Goal: Information Seeking & Learning: Learn about a topic

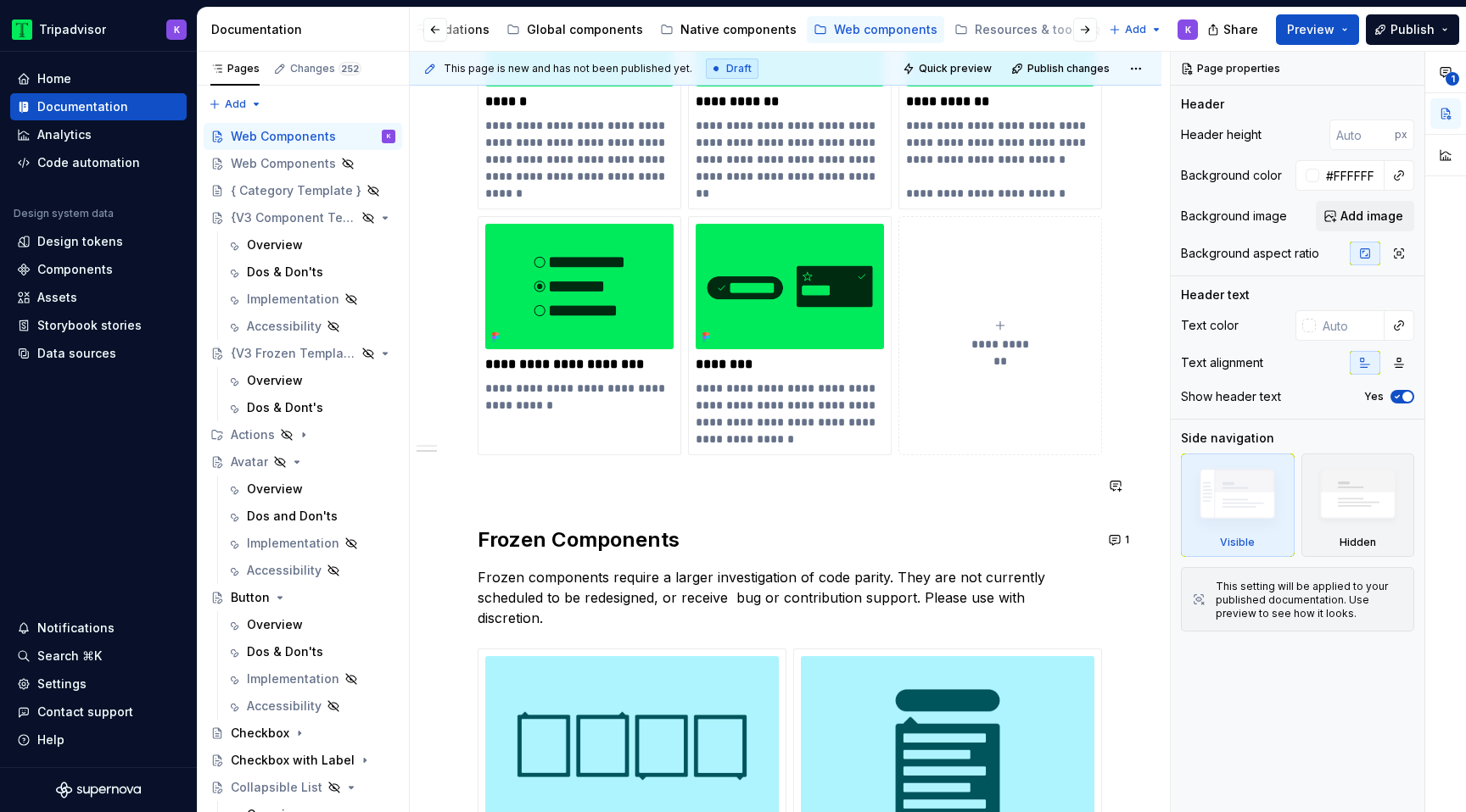
scroll to position [557, 0]
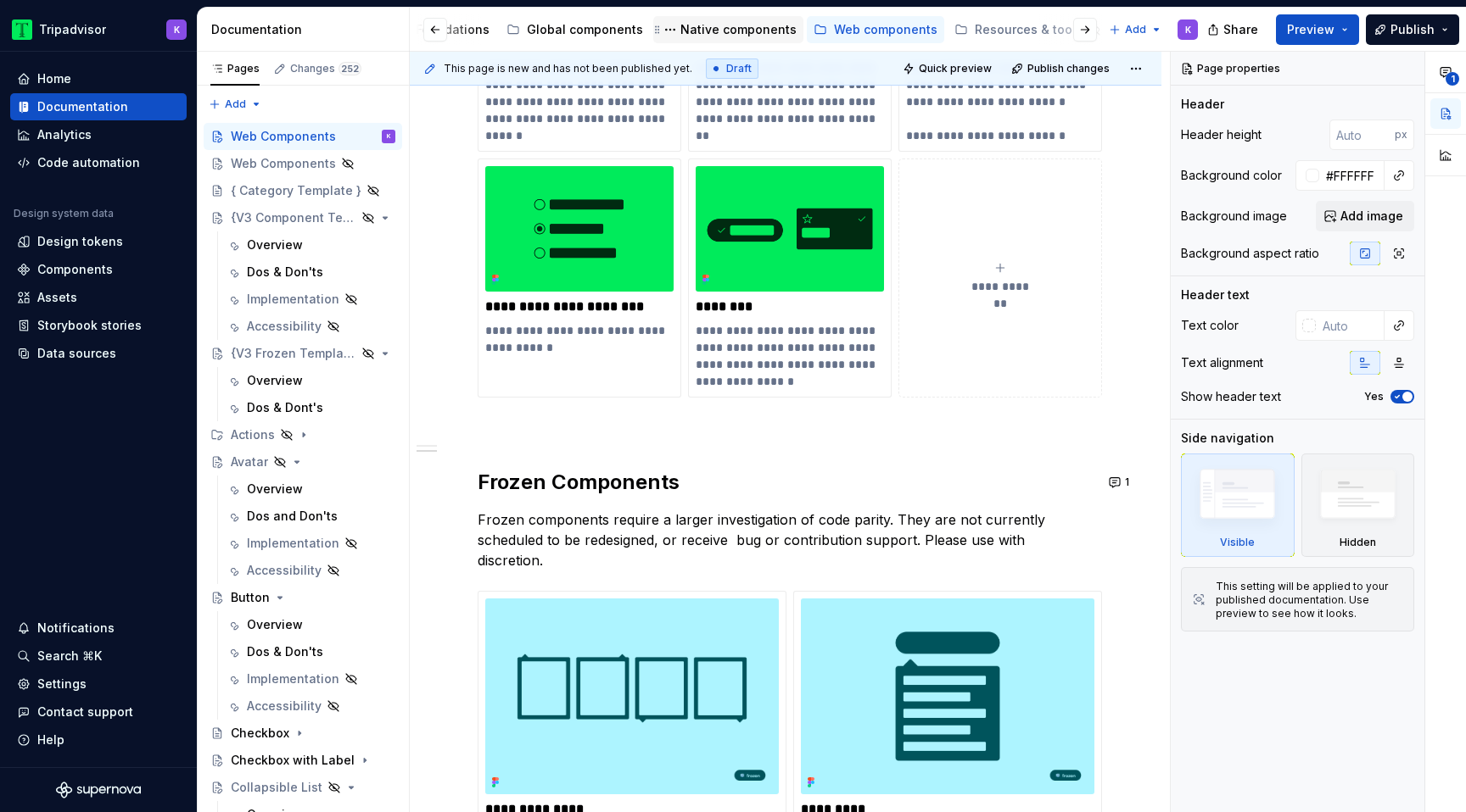
click at [729, 34] on div "Native components" at bounding box center [738, 29] width 116 height 17
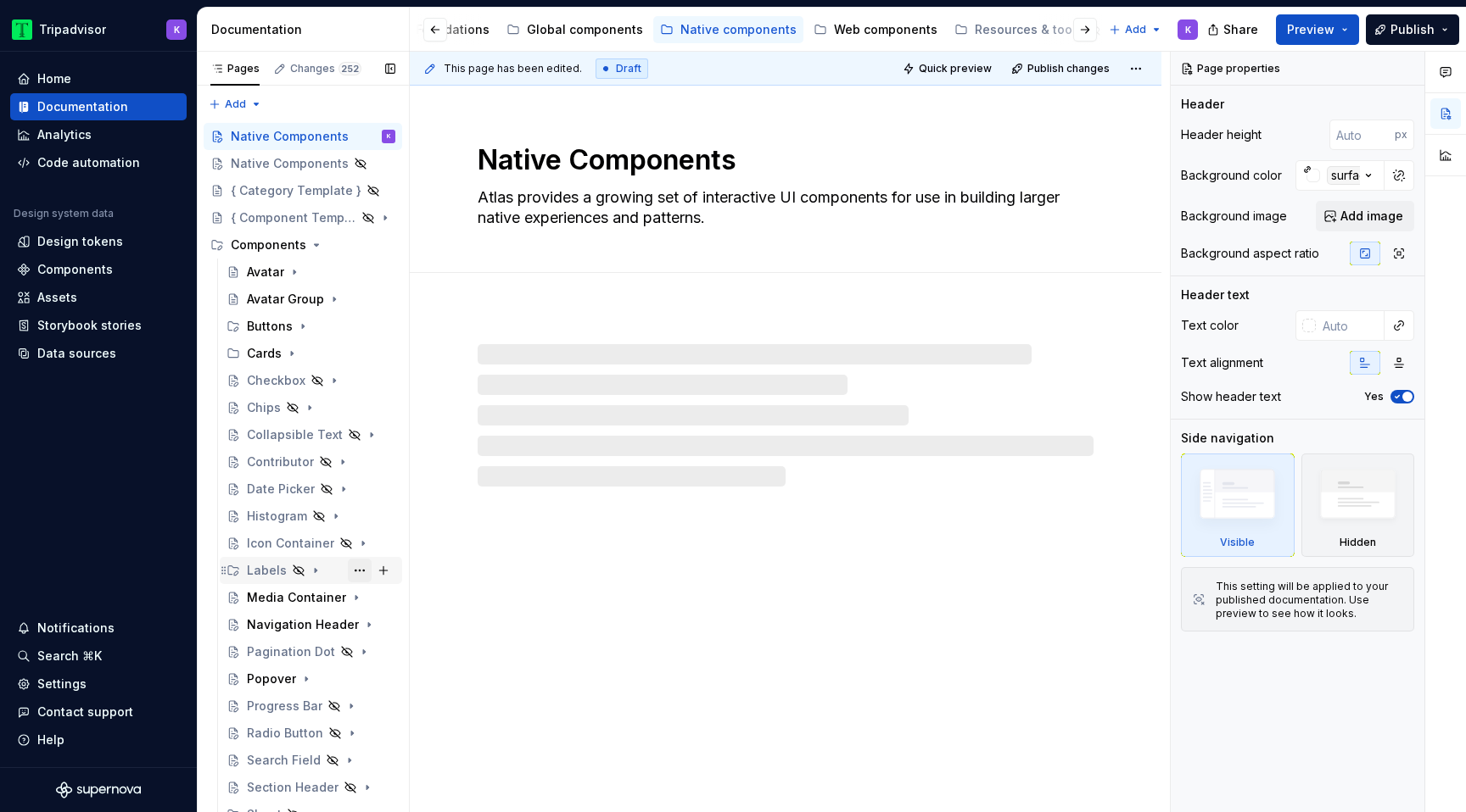
scroll to position [10, 0]
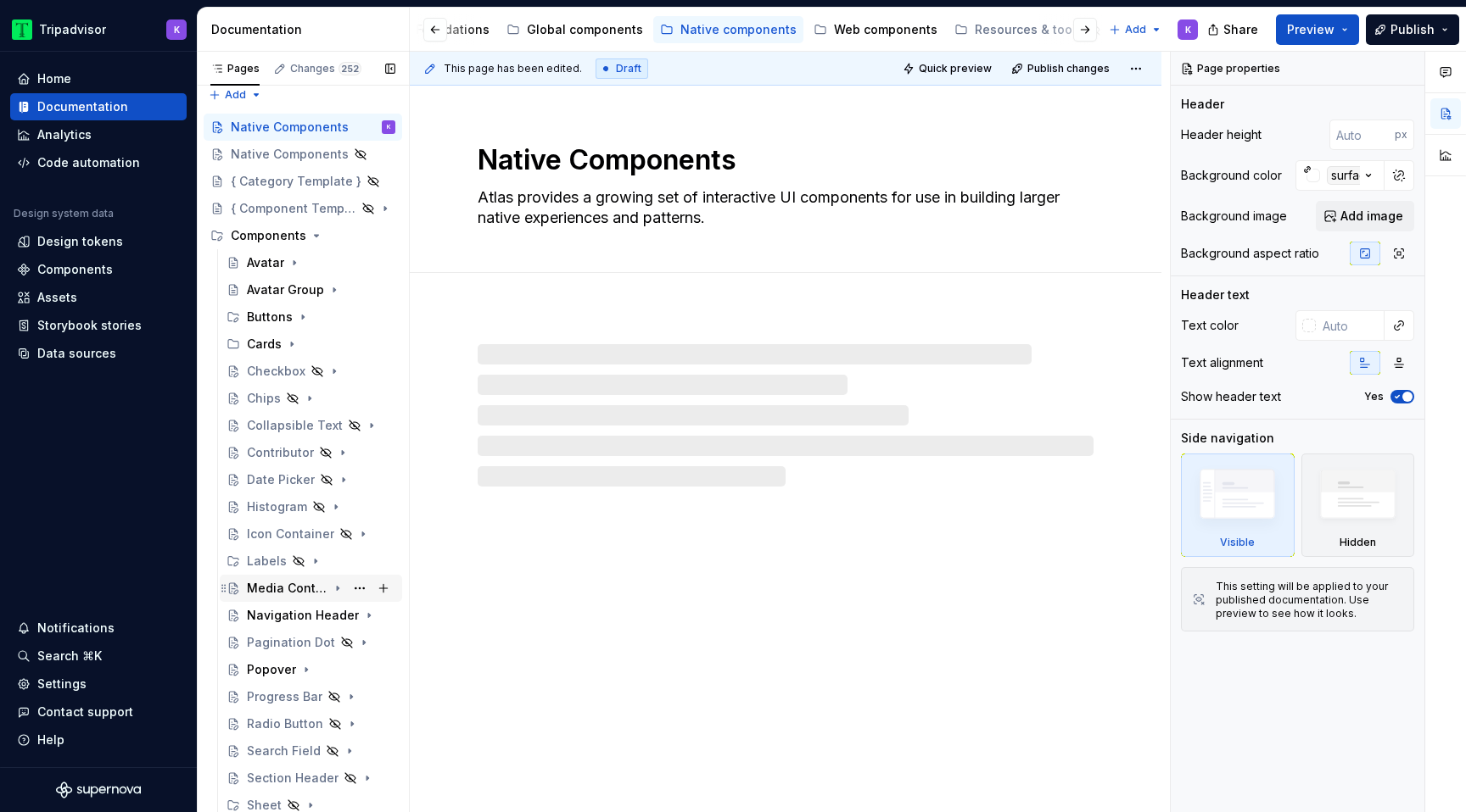
click at [297, 586] on div "Media Container" at bounding box center [287, 588] width 81 height 17
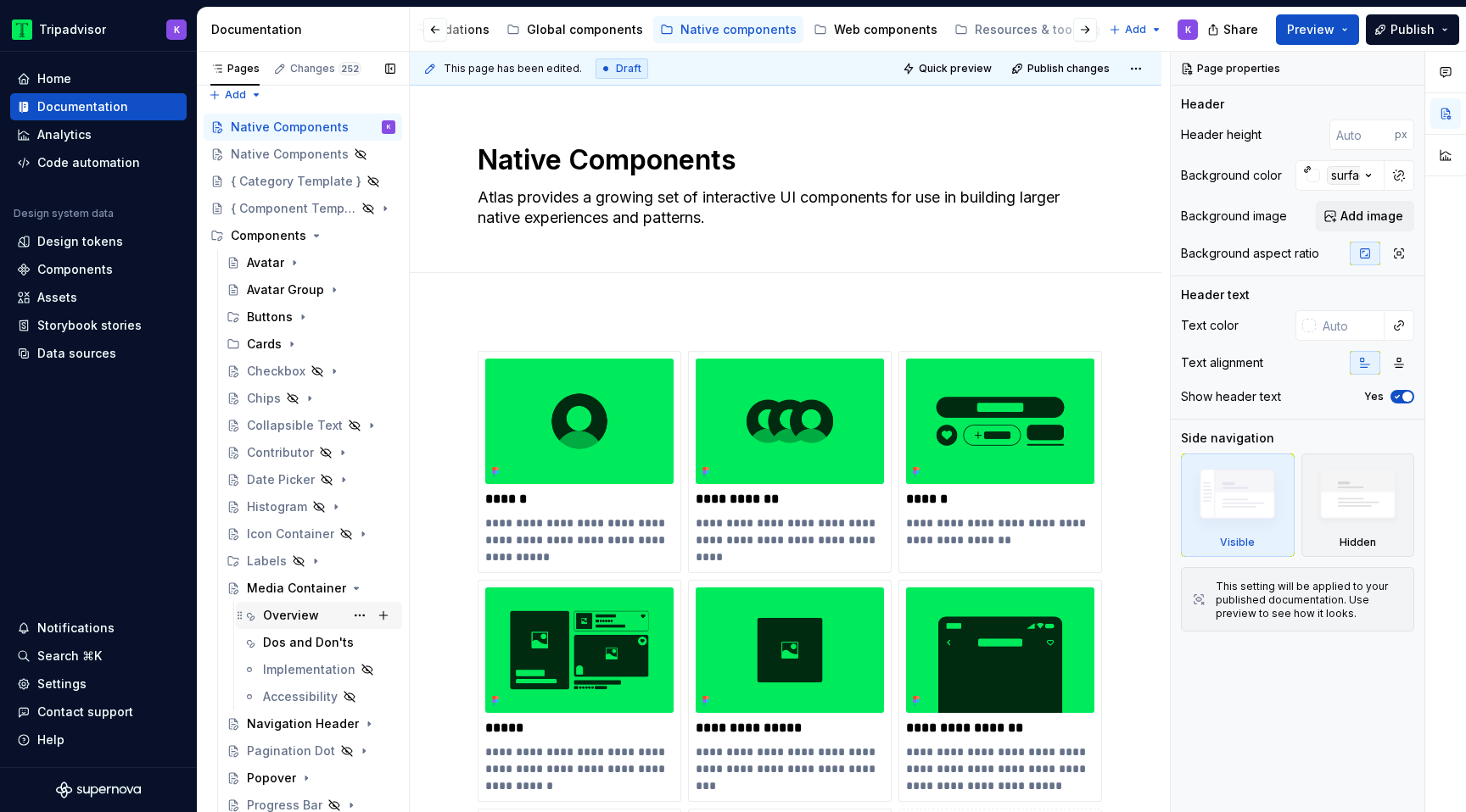
click at [295, 621] on div "Overview" at bounding box center [290, 615] width 56 height 17
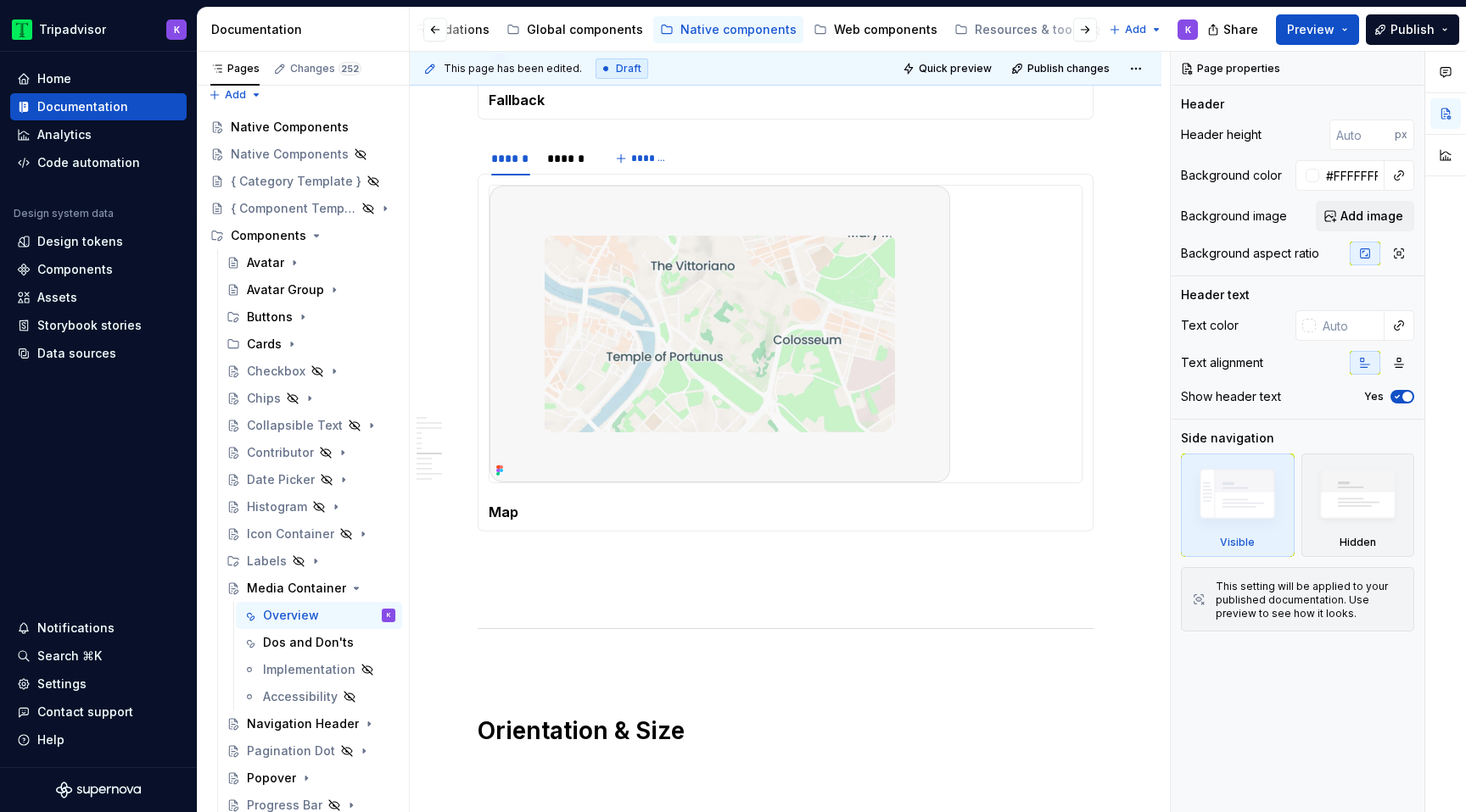
scroll to position [3032, 0]
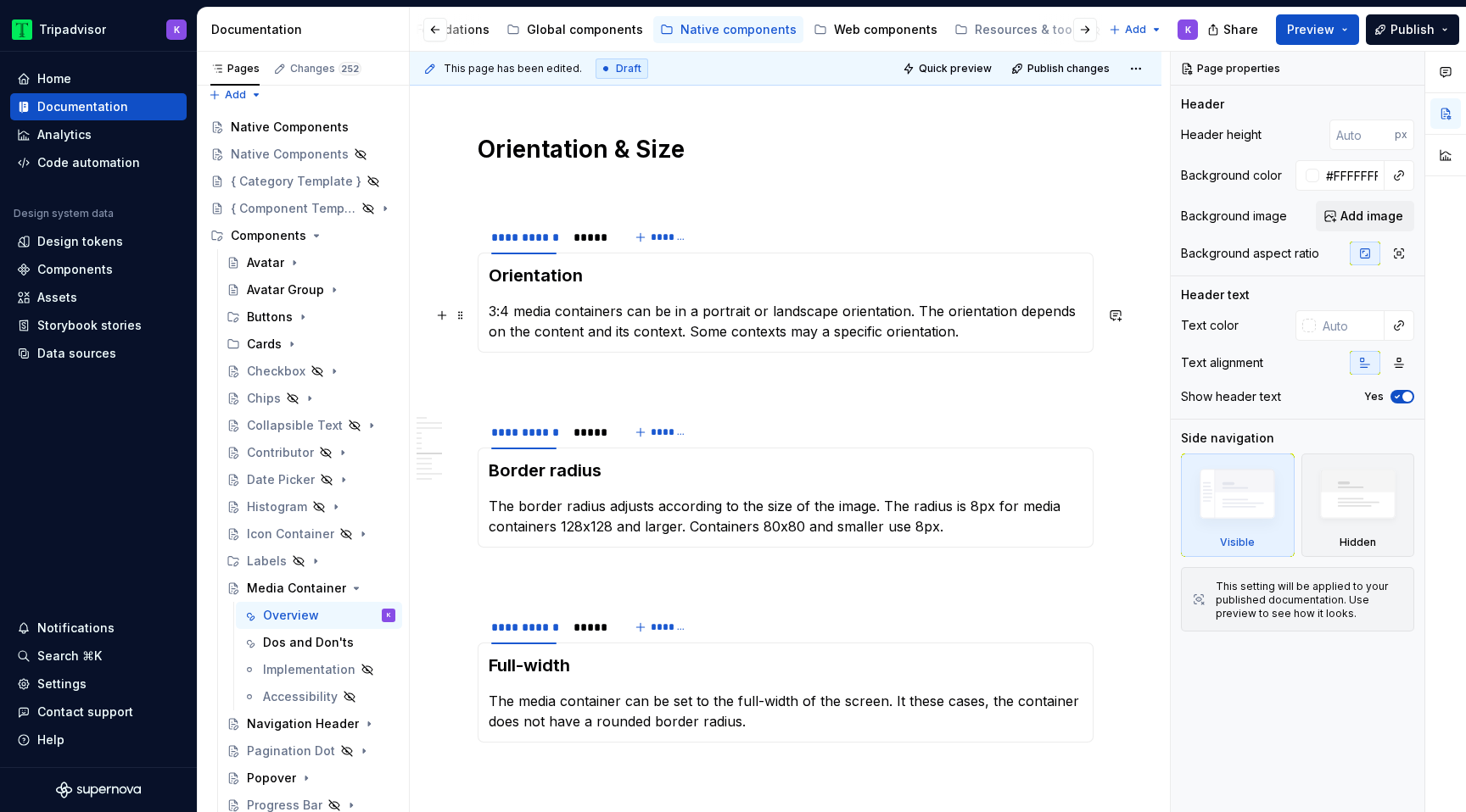
type textarea "*"
click at [815, 342] on p "3:4 media containers can be in a portrait or landscape orientation. The orienta…" at bounding box center [785, 321] width 594 height 41
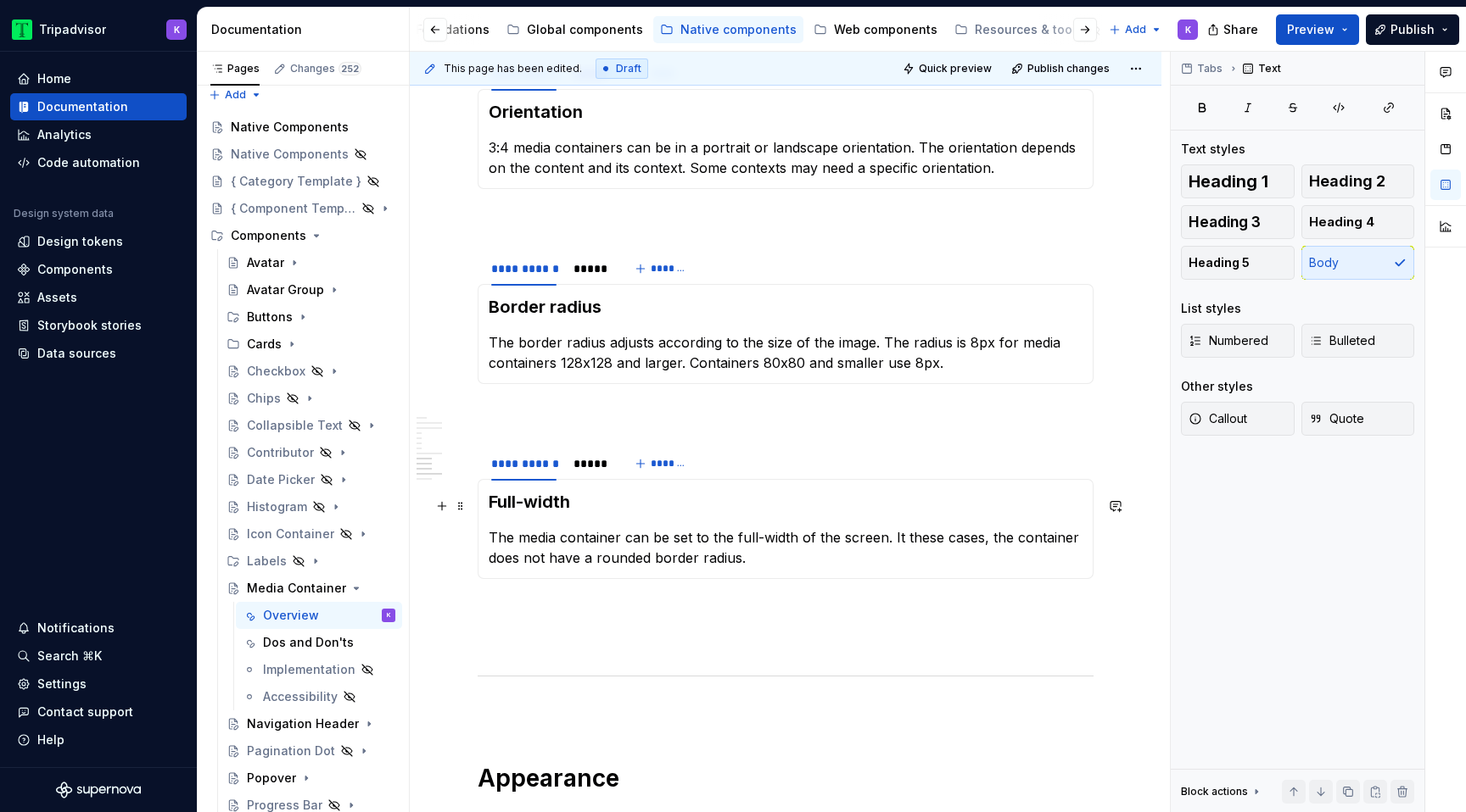
scroll to position [3194, 0]
click at [899, 548] on p "The media container can be set to the full-width of the screen. It these cases,…" at bounding box center [785, 550] width 594 height 41
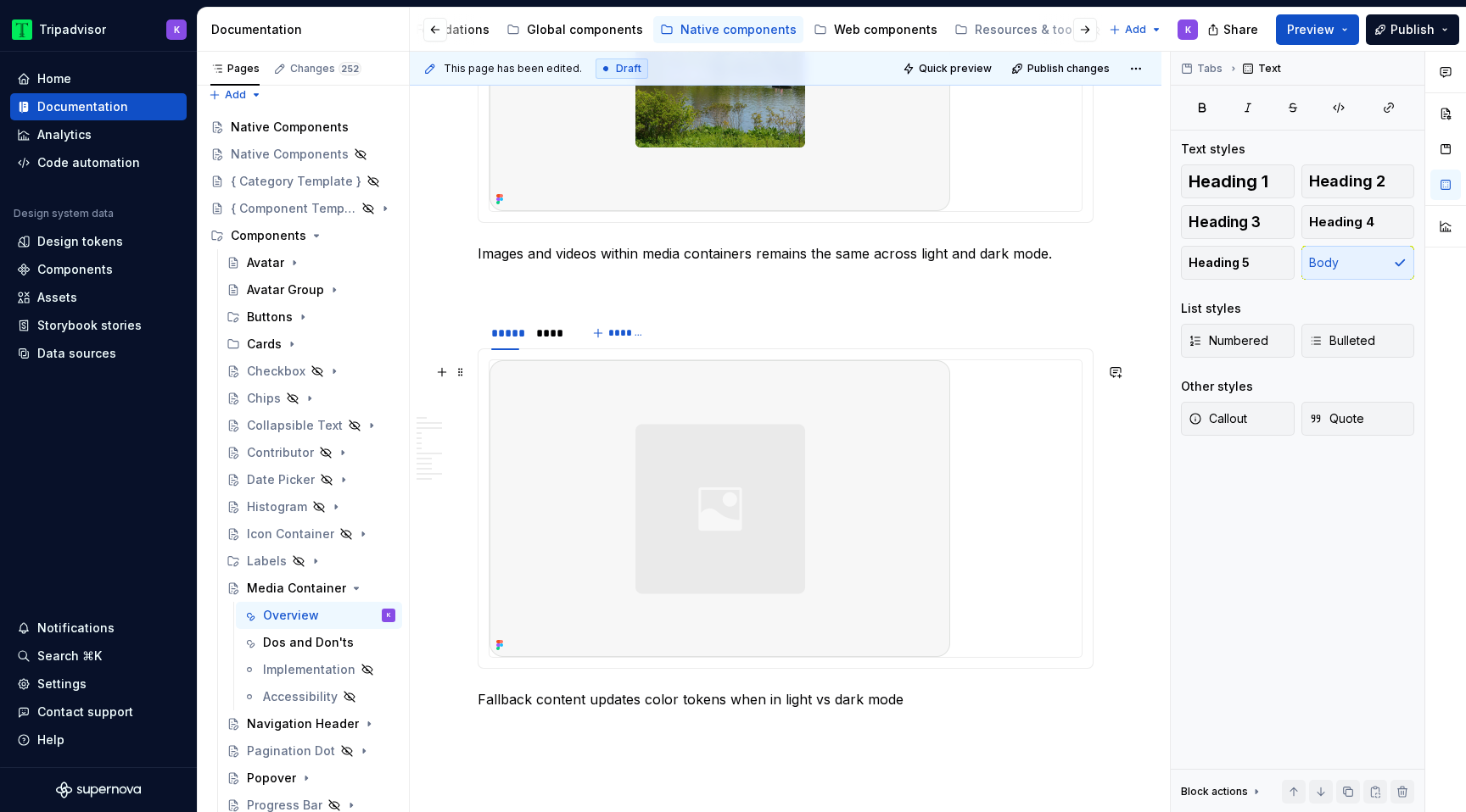
scroll to position [4303, 0]
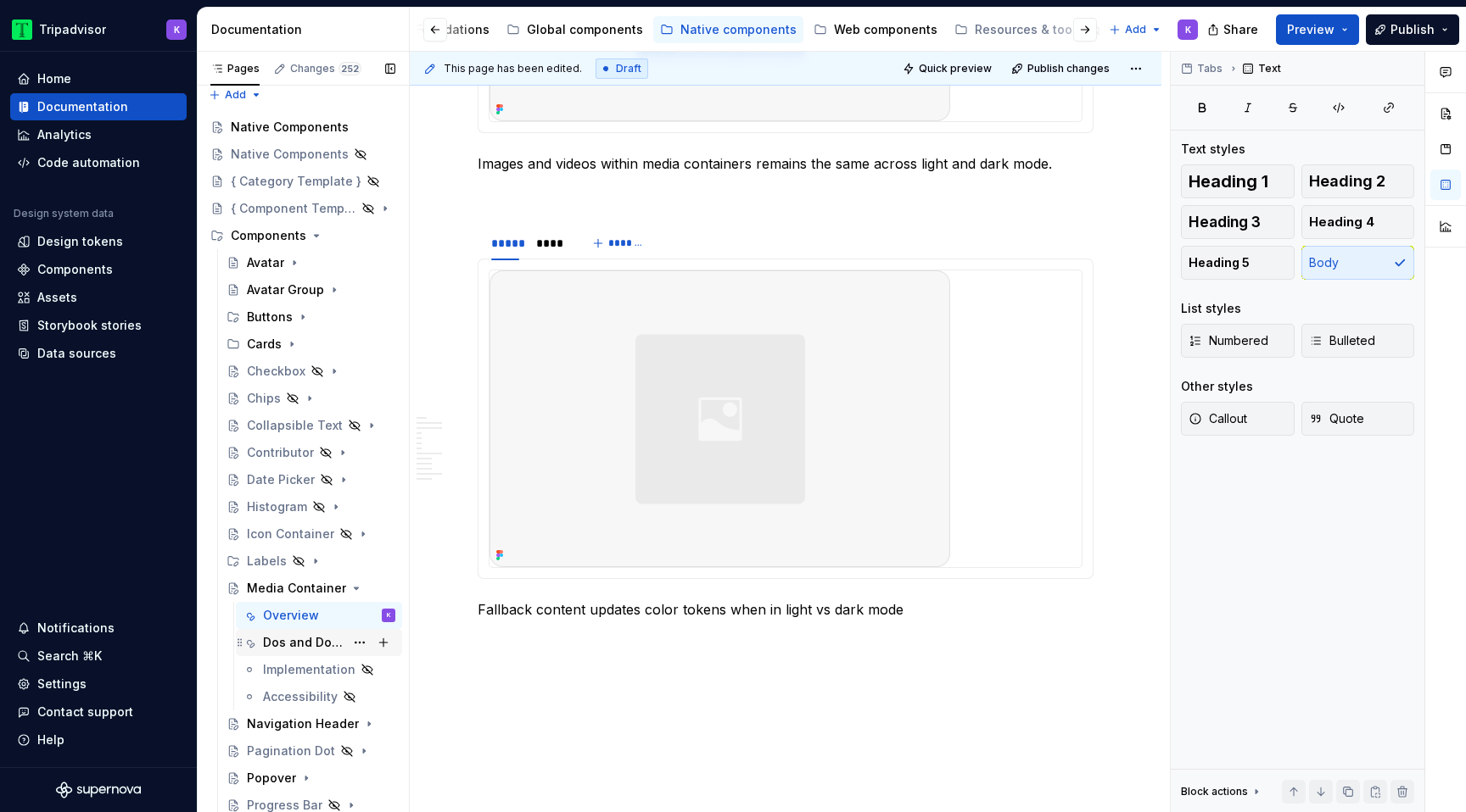
click at [302, 646] on div "Dos and Don'ts" at bounding box center [304, 643] width 82 height 17
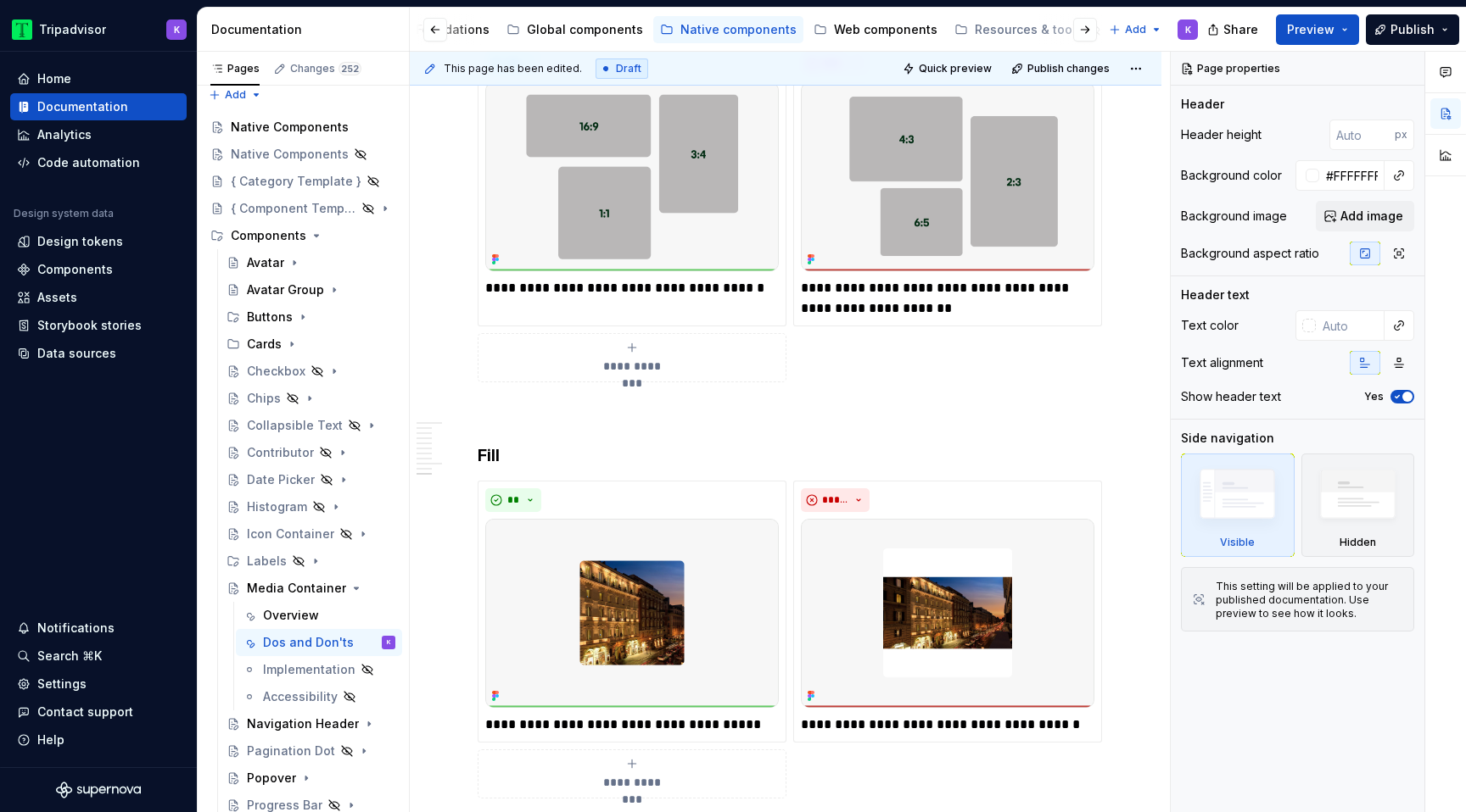
scroll to position [1914, 0]
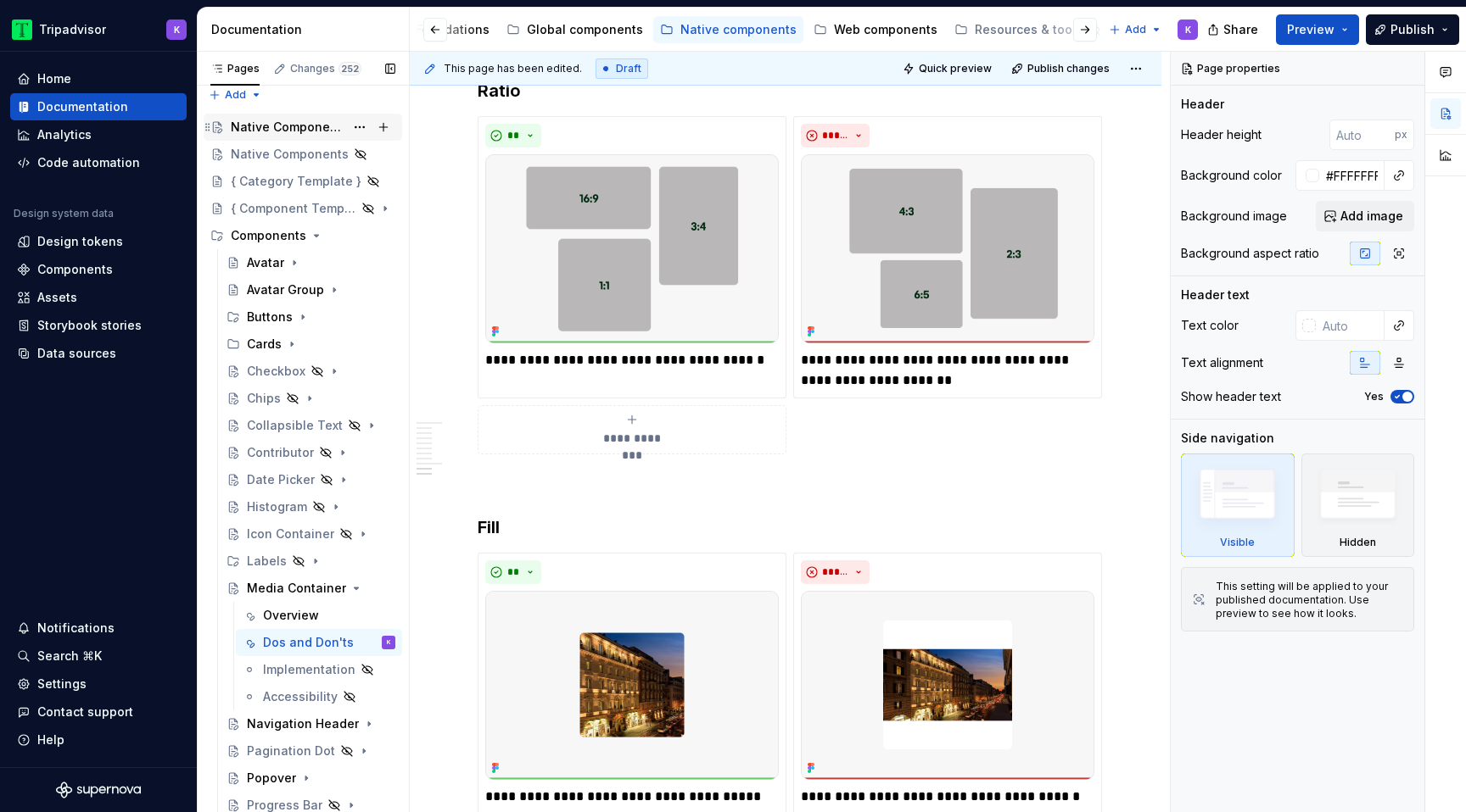
click at [278, 130] on div "Native Components" at bounding box center [288, 127] width 114 height 17
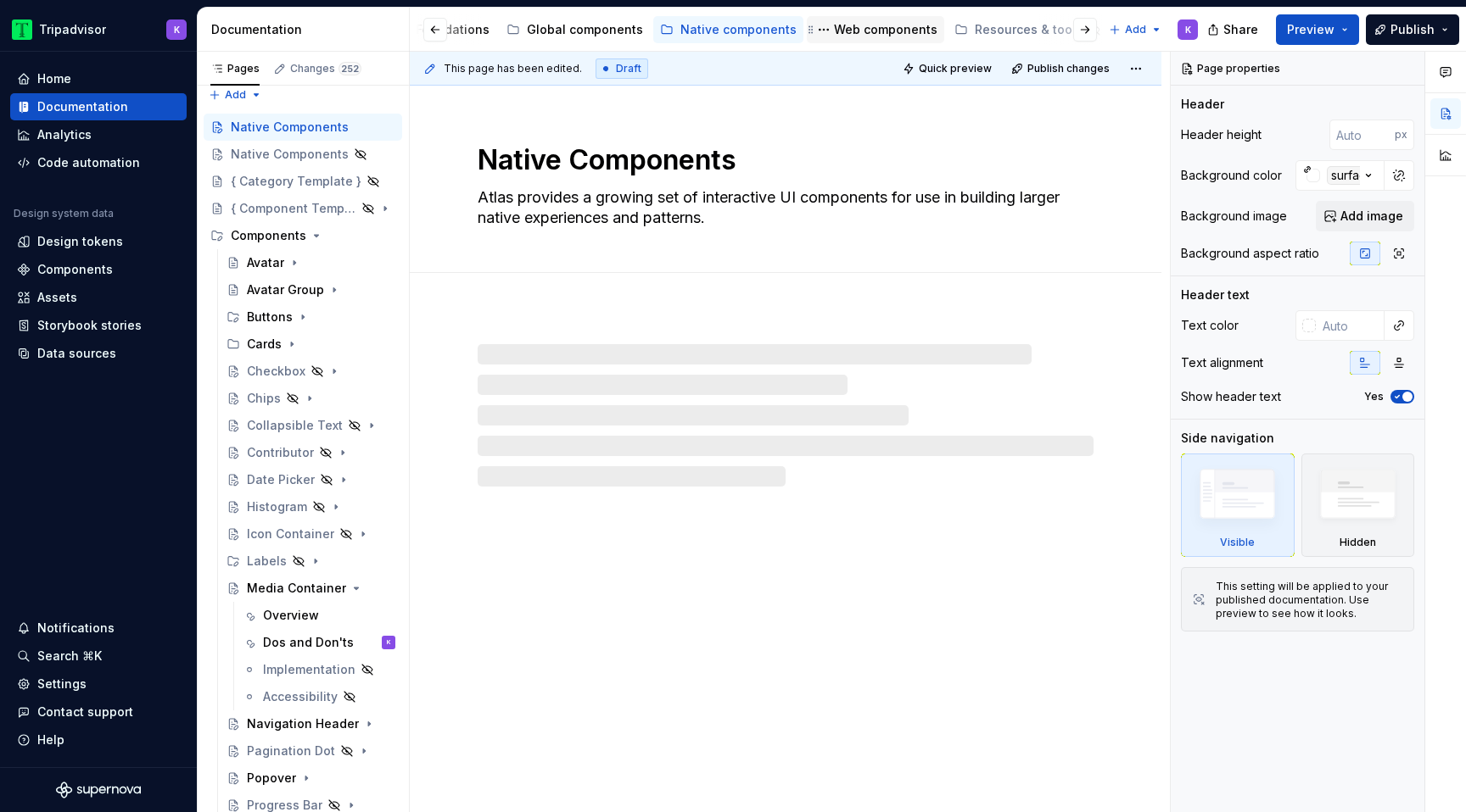
click at [838, 33] on div "Web components" at bounding box center [885, 29] width 104 height 17
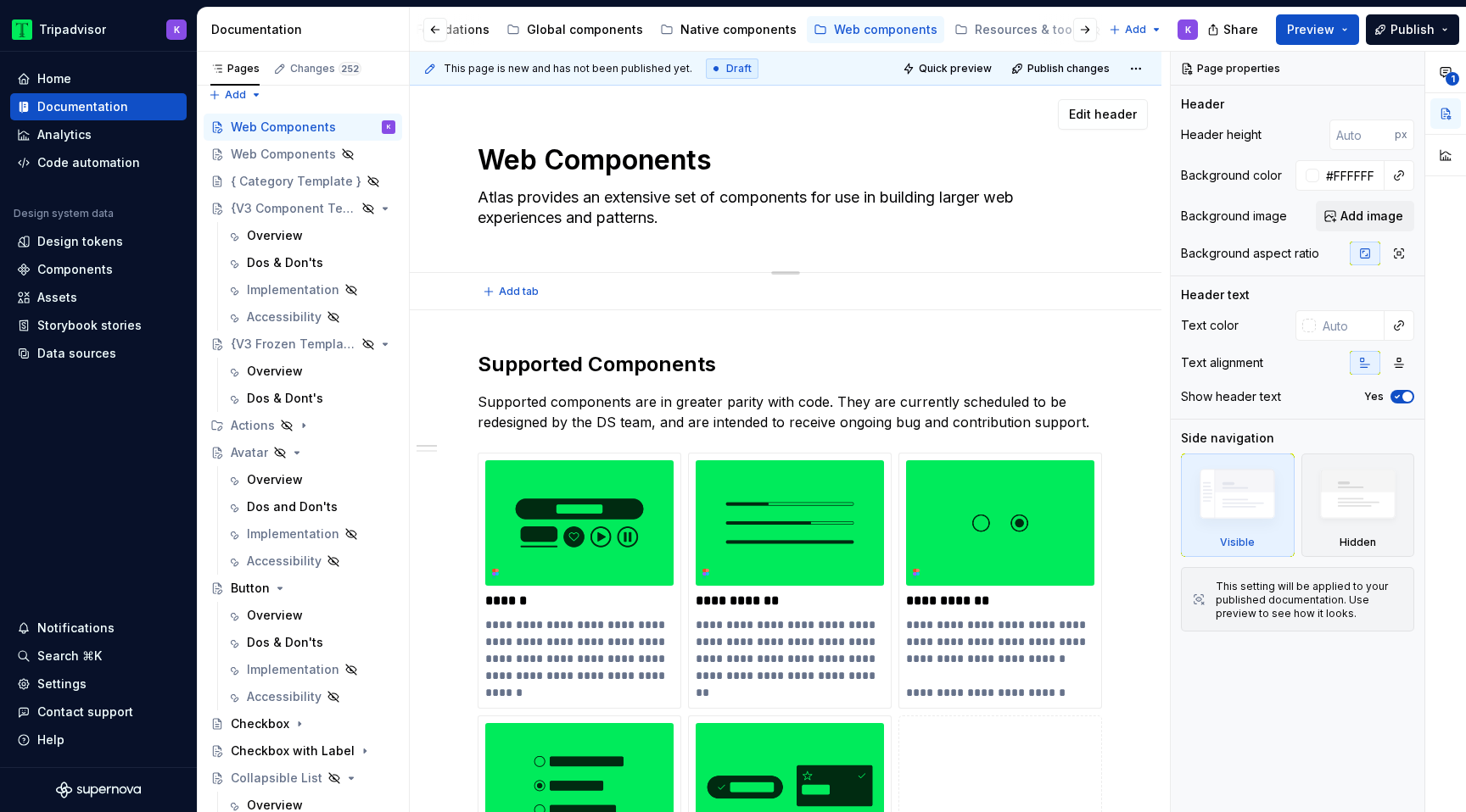
drag, startPoint x: 667, startPoint y: 222, endPoint x: 683, endPoint y: 223, distance: 16.0
click at [683, 223] on textarea "Atlas provides an extensive set of components for use in building larger web ex…" at bounding box center [782, 208] width 616 height 48
click at [741, 36] on div "Native components" at bounding box center [738, 29] width 116 height 17
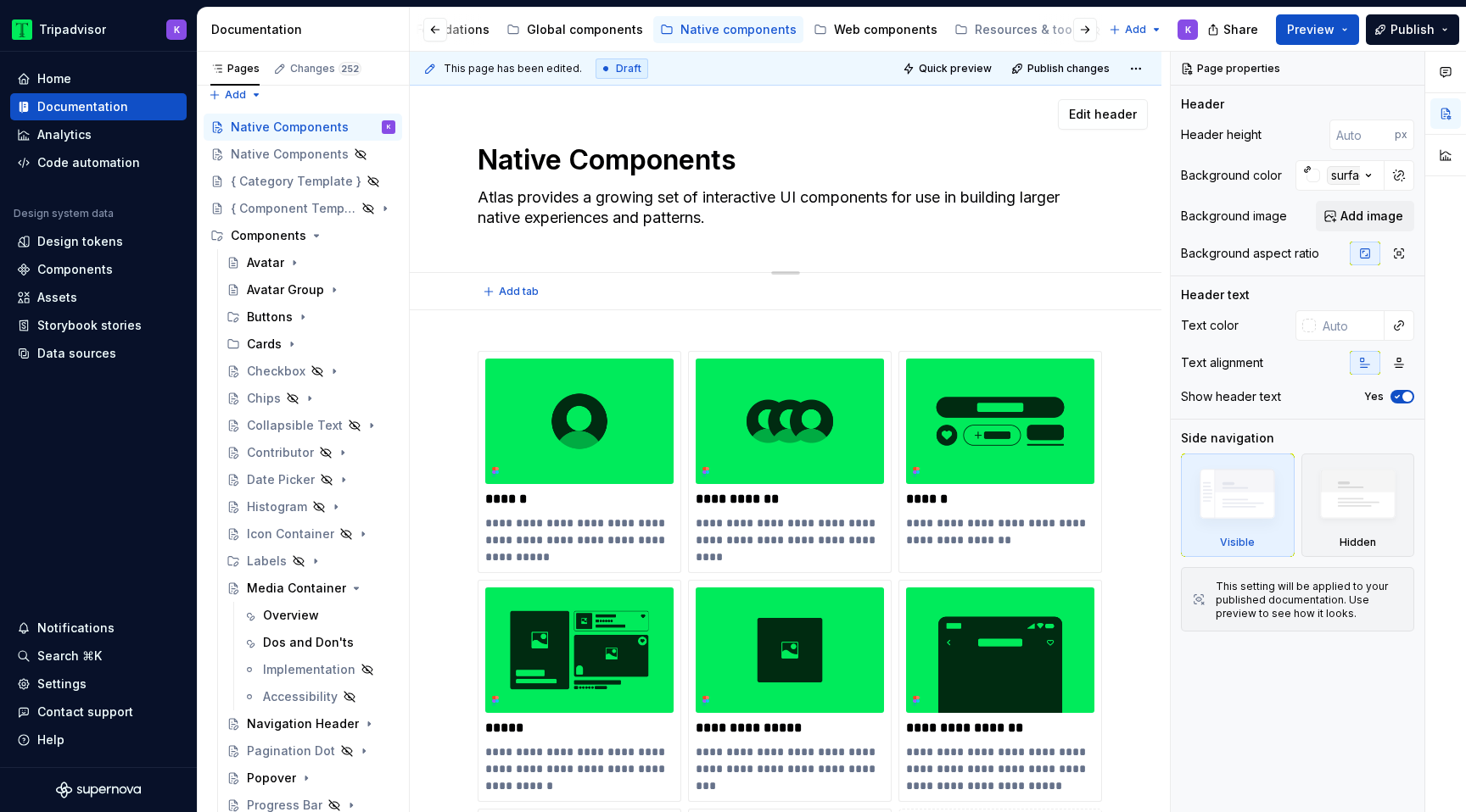
drag, startPoint x: 717, startPoint y: 223, endPoint x: 479, endPoint y: 193, distance: 239.9
click at [479, 193] on textarea "Atlas provides a growing set of interactive UI components for use in building l…" at bounding box center [782, 208] width 616 height 48
paste textarea "n extensive set of components for use in building larger web experiences and pa…"
type textarea "*"
type textarea "Atlas provides an extensive set of components for use in building larger web ex…"
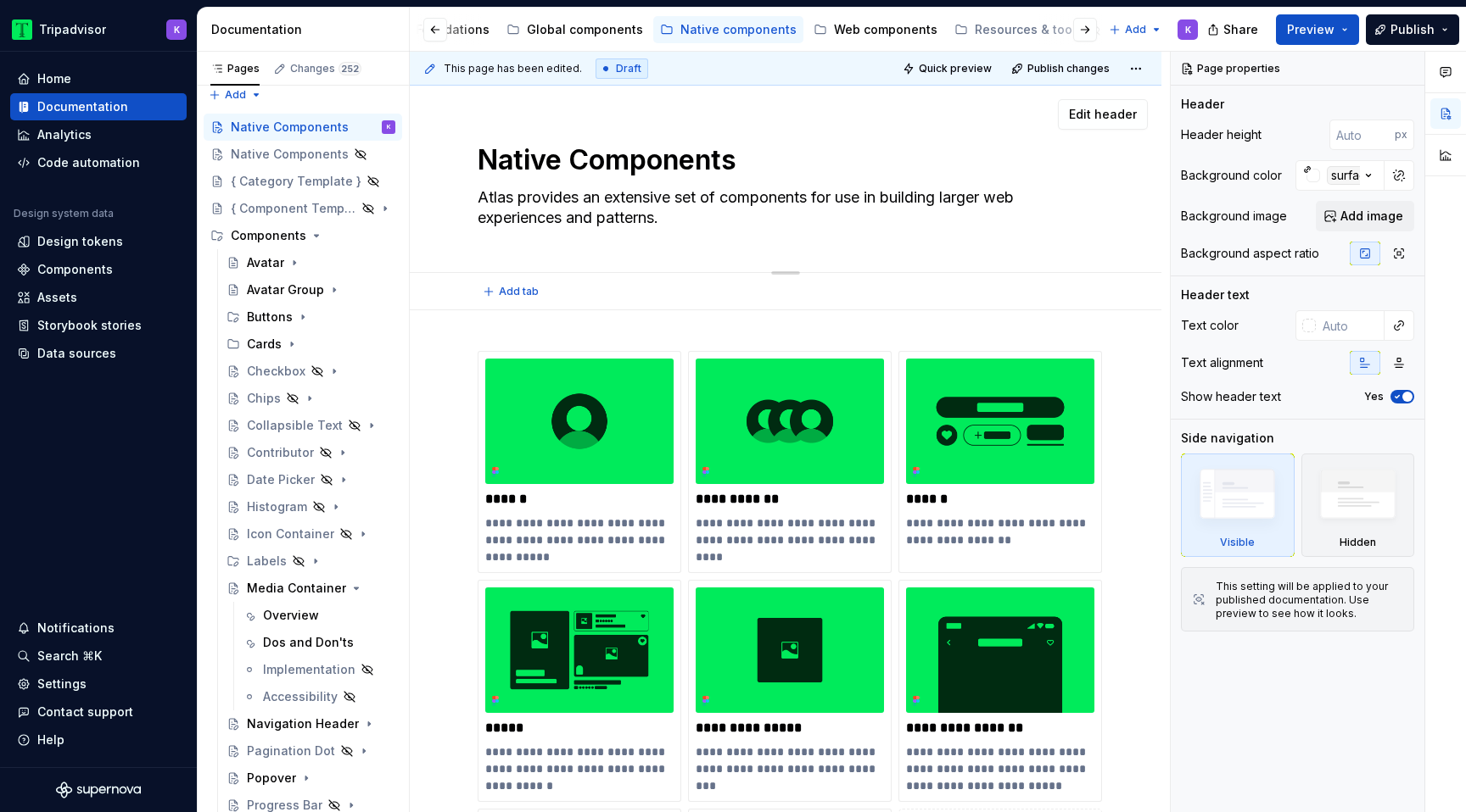
drag, startPoint x: 1002, startPoint y: 201, endPoint x: 1025, endPoint y: 201, distance: 23.0
click at [1025, 201] on textarea "Atlas provides an extensive set of components for use in building larger web ex…" at bounding box center [782, 208] width 616 height 48
type textarea "*"
type textarea "Atlas provides an extensive set of components for use in building larger n expe…"
type textarea "*"
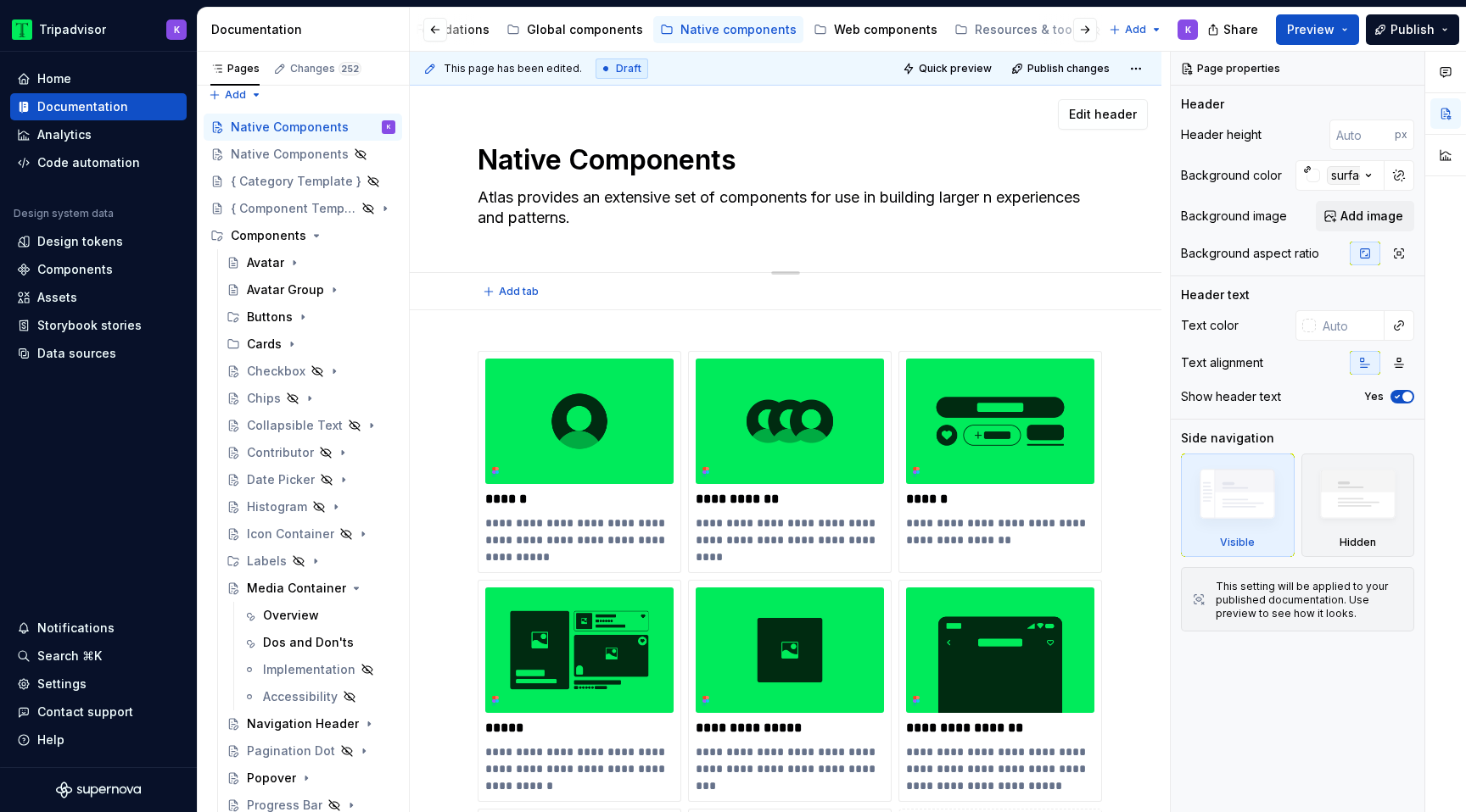
type textarea "Atlas provides an extensive set of components for use in building larger na exp…"
type textarea "*"
type textarea "Atlas provides an extensive set of components for use in building larger nat ex…"
type textarea "*"
type textarea "Atlas provides an extensive set of components for use in building larger nati e…"
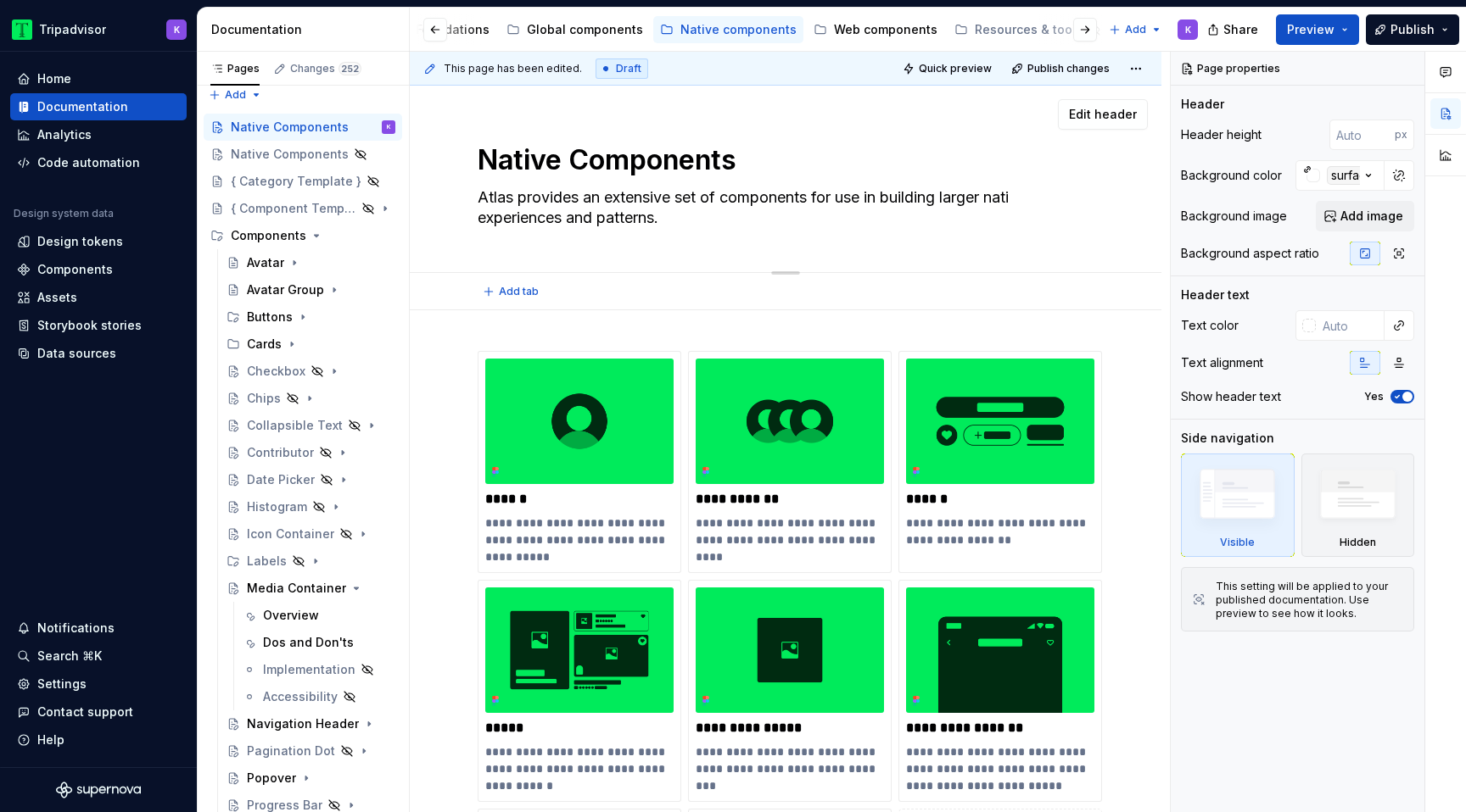
type textarea "*"
type textarea "Atlas provides an extensive set of components for use in building larger nativ …"
type textarea "*"
type textarea "Atlas provides an extensive set of components for use in building larger native…"
type textarea "*"
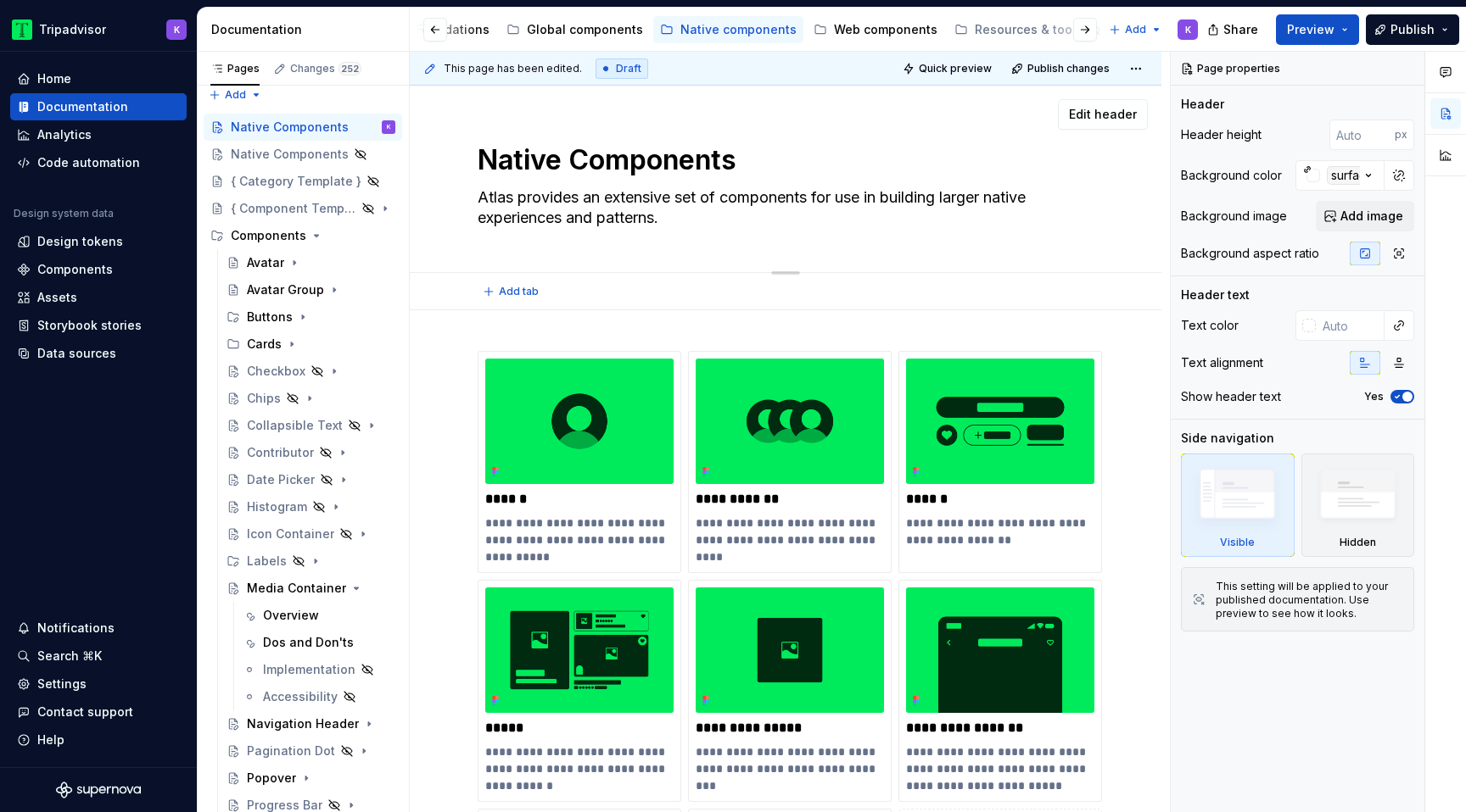
type textarea "Atlas provides an extensive set of components for use in building larger native…"
click at [773, 238] on div "Native Components Atlas provides an extensive set of components for use in buil…" at bounding box center [786, 179] width 616 height 186
click at [765, 214] on textarea "Atlas provides an extensive set of components for use in building larger native…" at bounding box center [782, 208] width 616 height 48
click at [769, 214] on textarea "Atlas provides an extensive set of components for use in building larger native…" at bounding box center [782, 208] width 616 height 48
click at [843, 17] on div "Web components" at bounding box center [876, 29] width 138 height 28
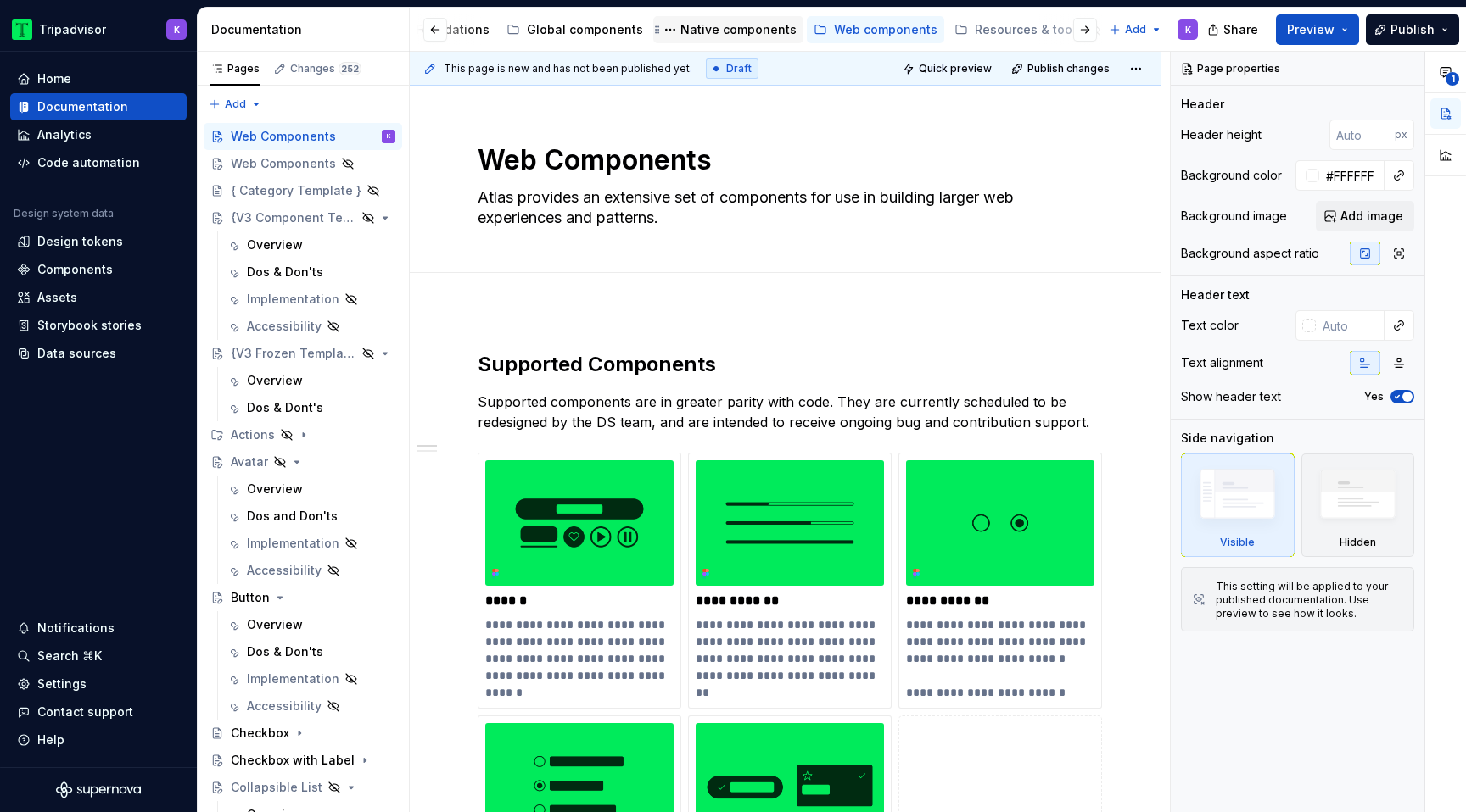
click at [724, 27] on div "Native components" at bounding box center [738, 29] width 116 height 17
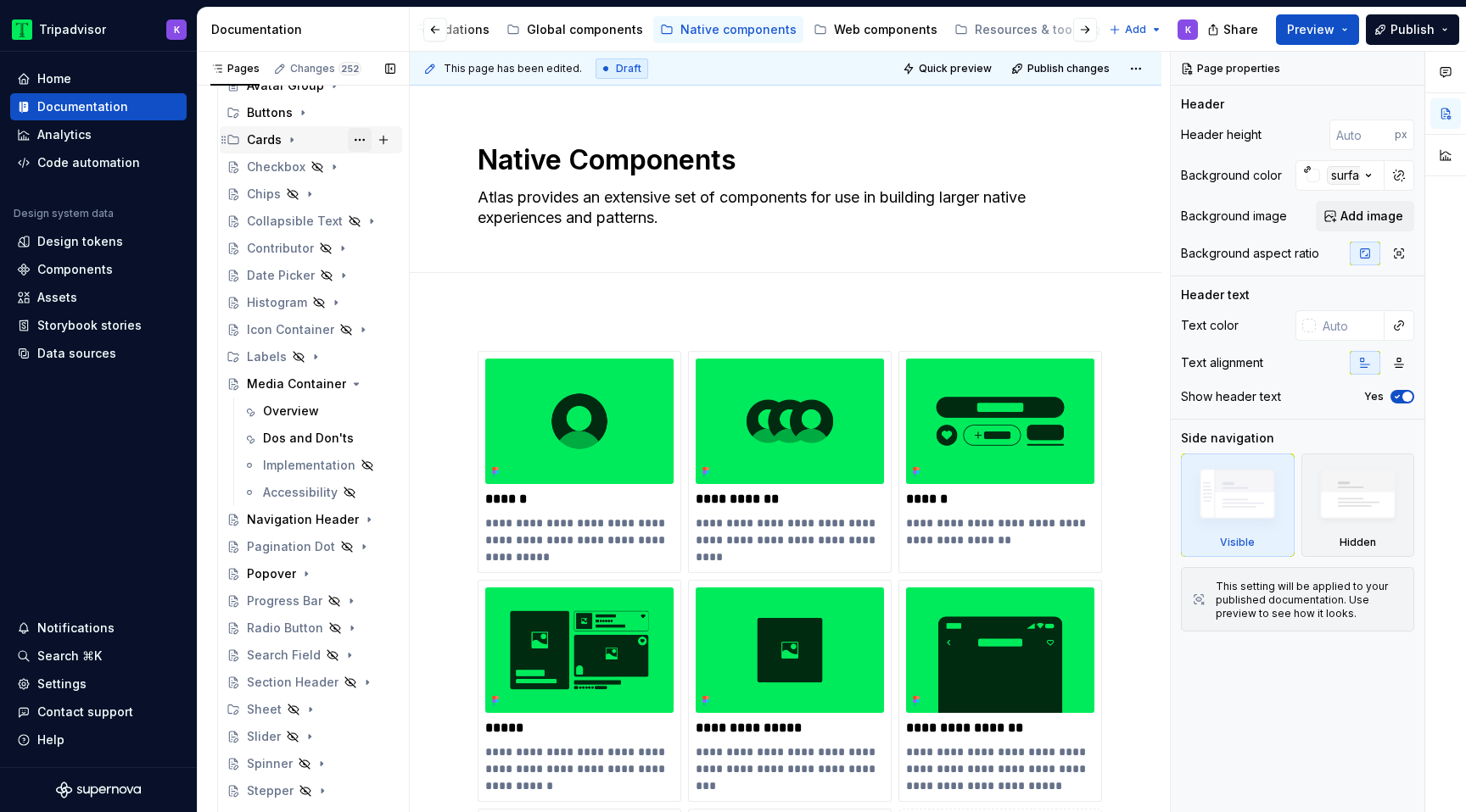
scroll to position [365, 0]
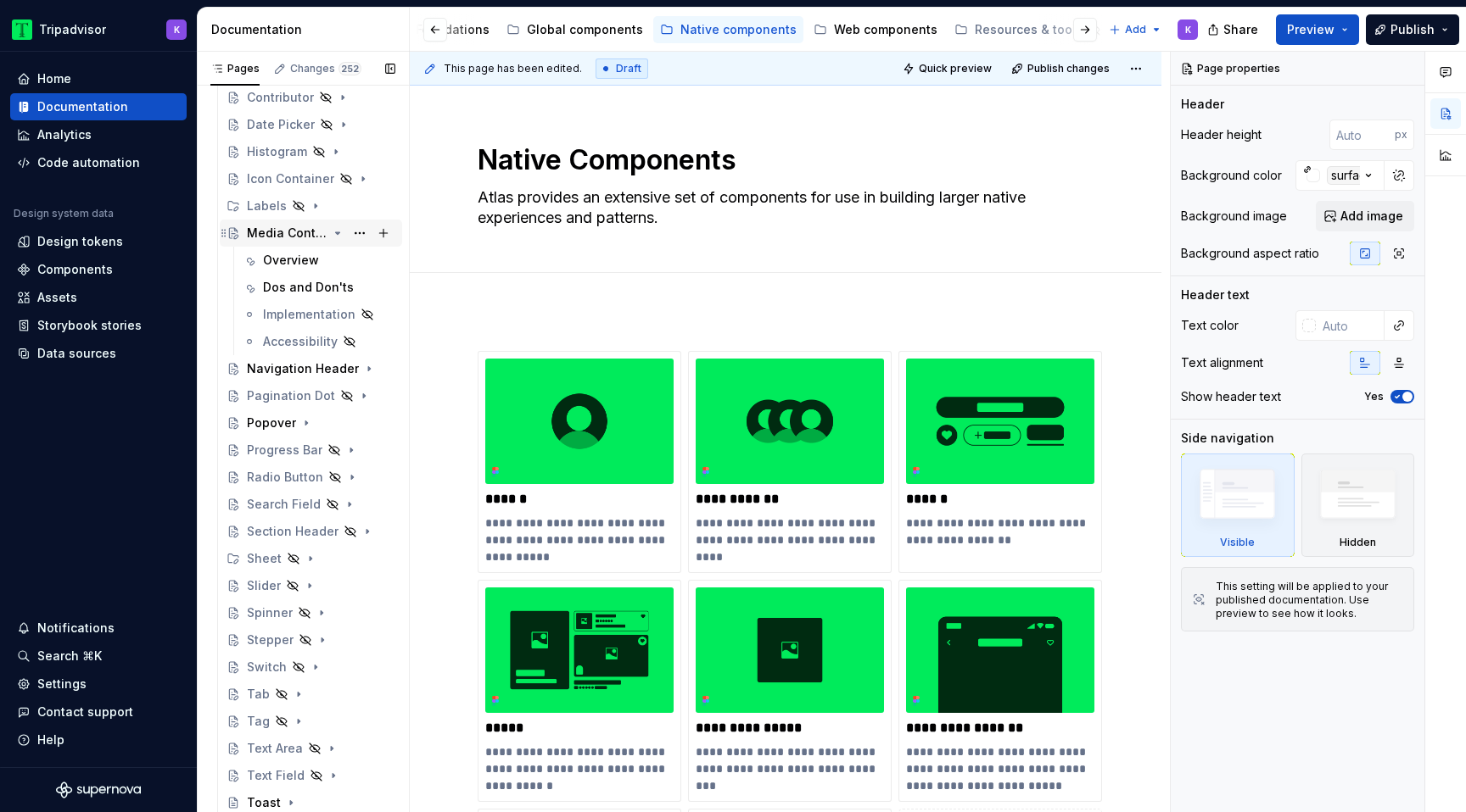
click at [334, 235] on icon "Page tree" at bounding box center [337, 233] width 13 height 13
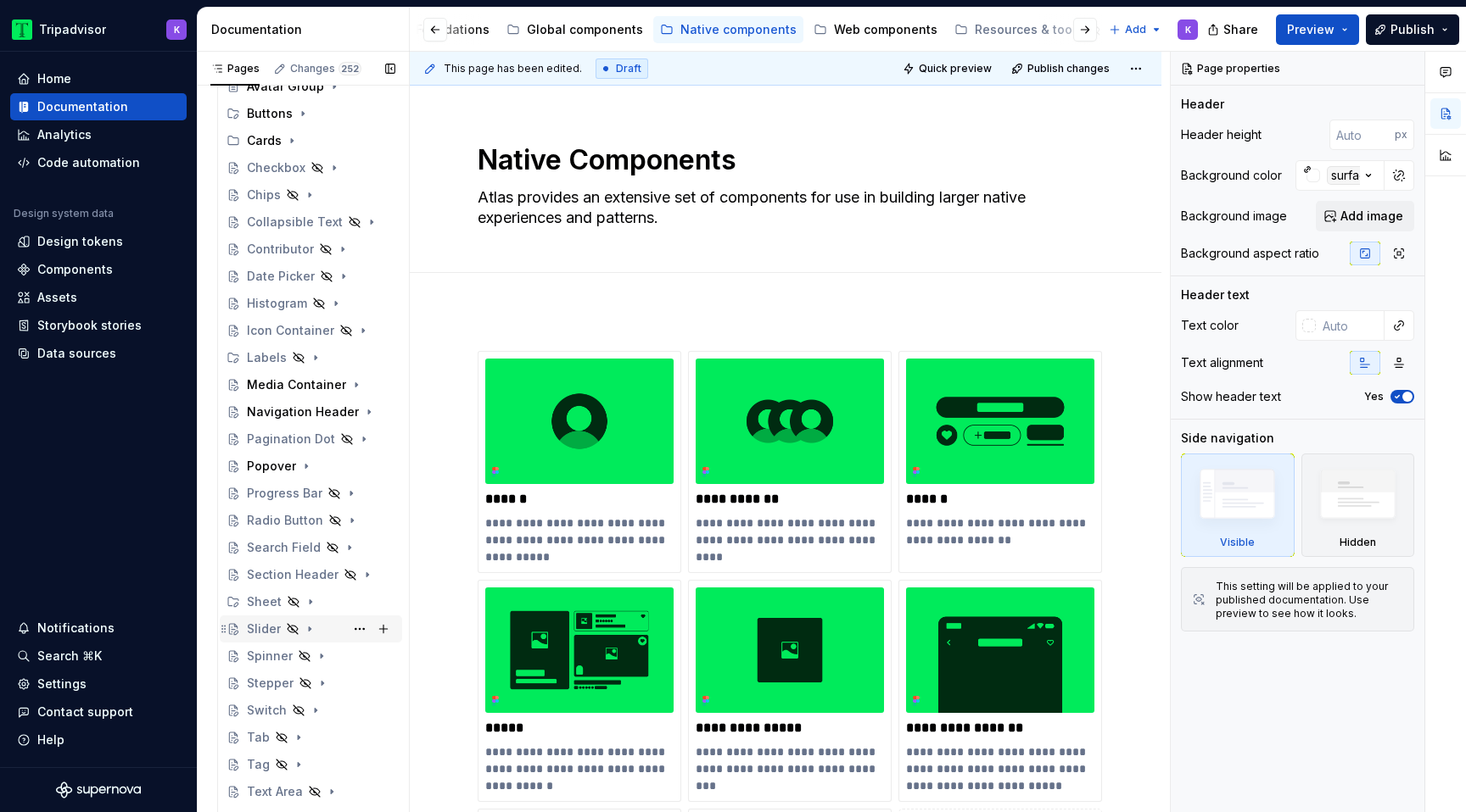
scroll to position [256, 0]
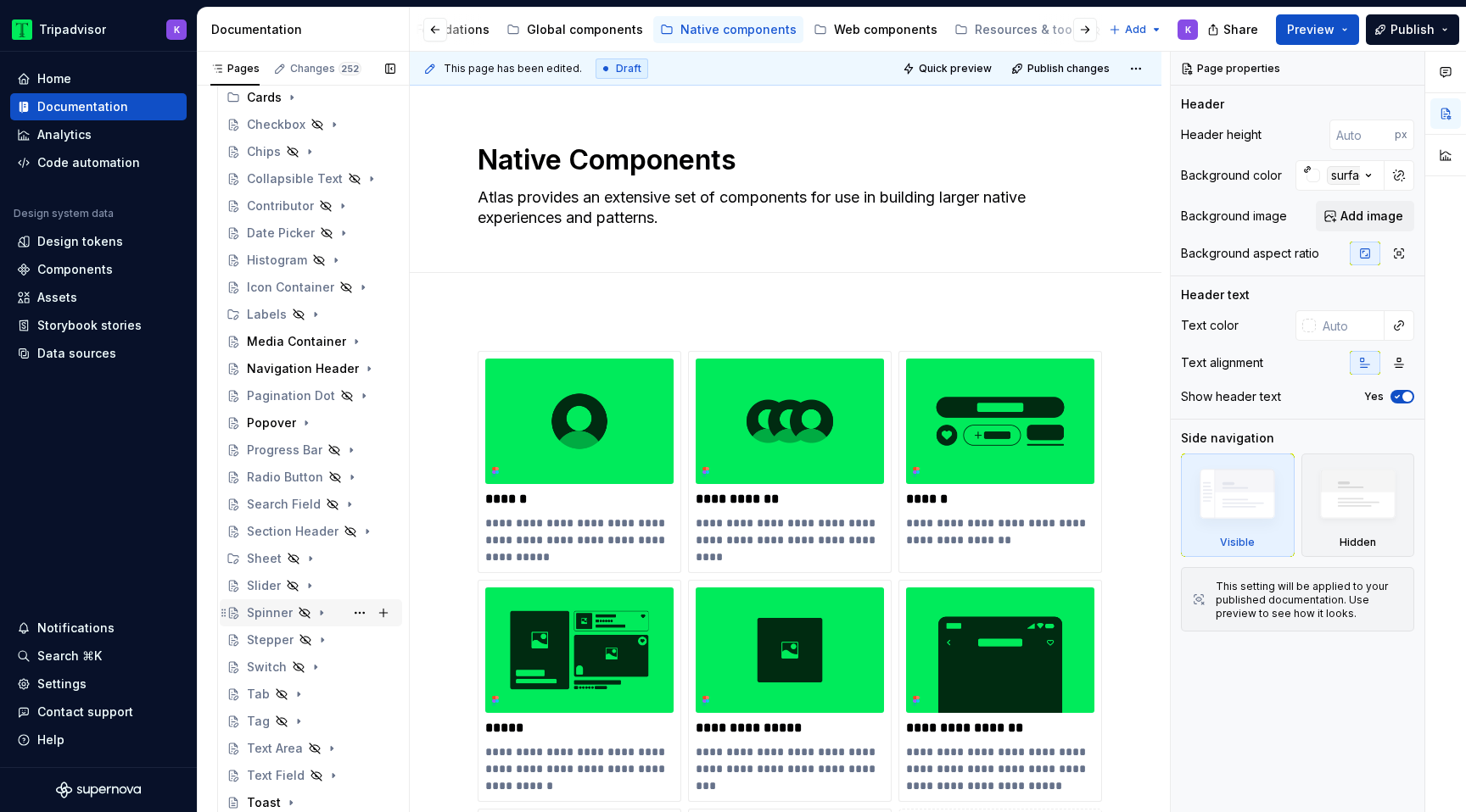
click at [317, 612] on icon "Page tree" at bounding box center [321, 612] width 13 height 13
click at [313, 642] on div "Overview" at bounding box center [290, 640] width 56 height 17
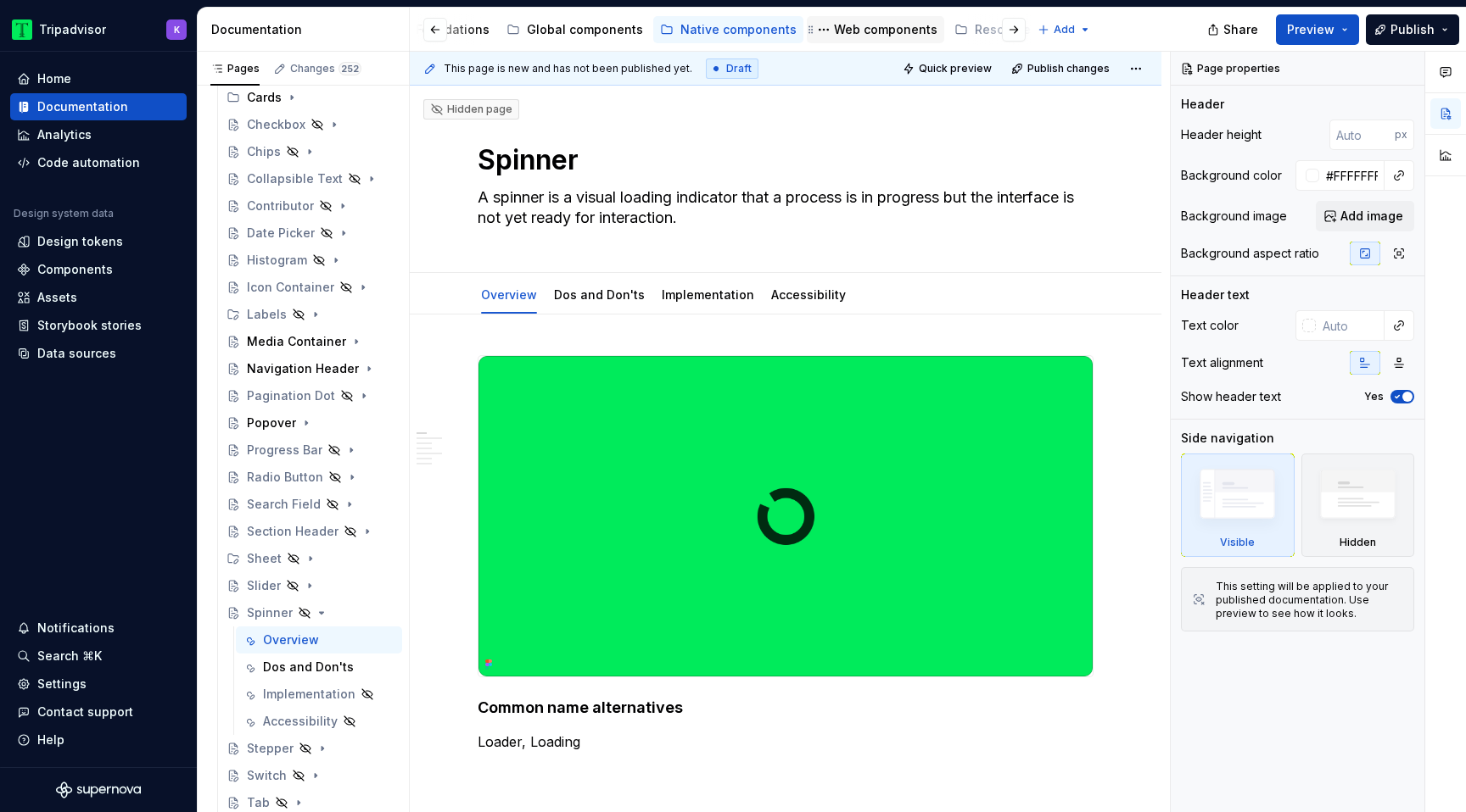
type textarea "*"
